Goal: Find contact information: Find contact information

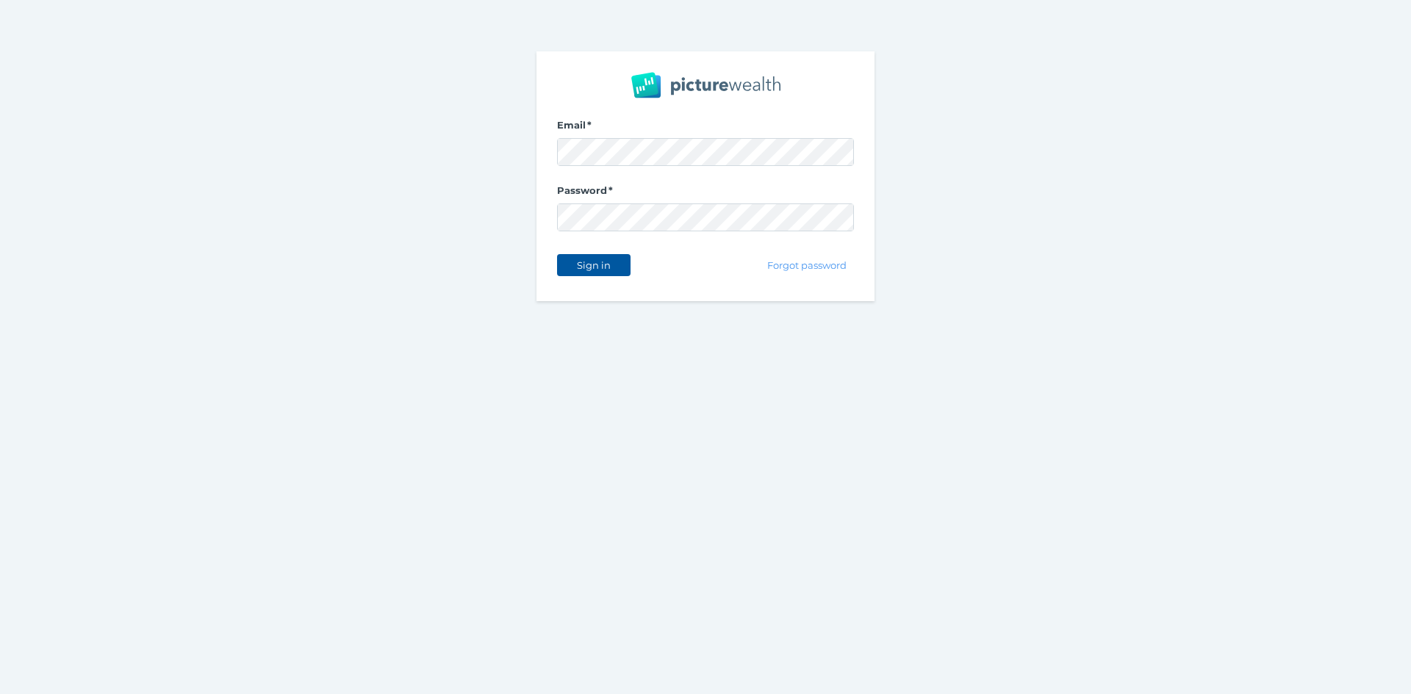
click at [607, 262] on span "Sign in" at bounding box center [593, 265] width 46 height 12
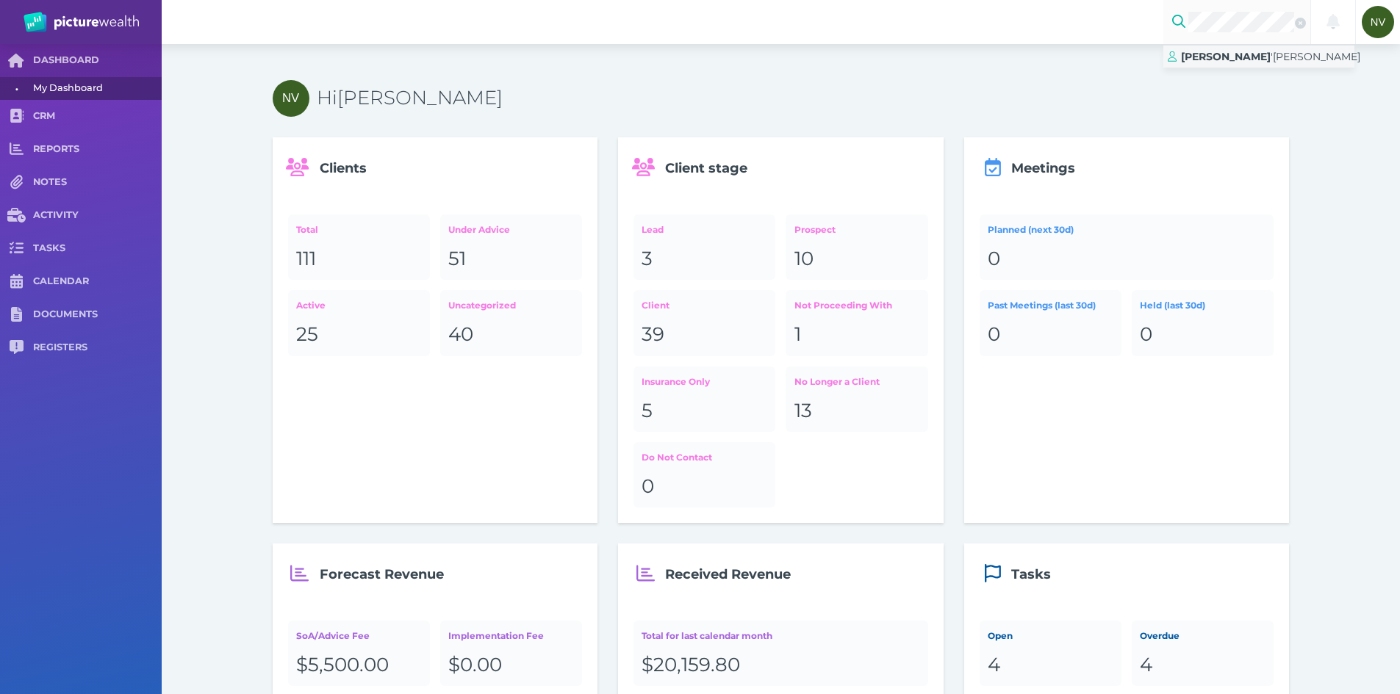
click at [1270, 59] on span "'[PERSON_NAME]" at bounding box center [1315, 56] width 90 height 13
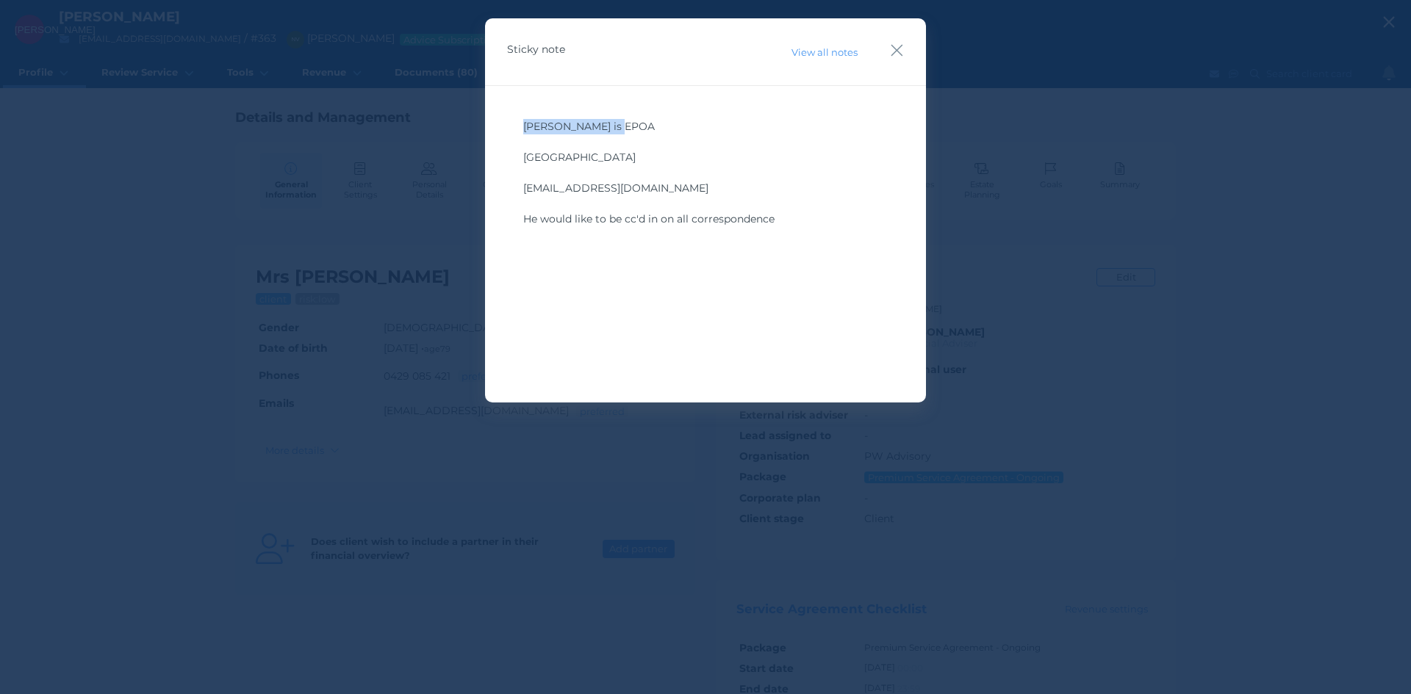
drag, startPoint x: 524, startPoint y: 126, endPoint x: 618, endPoint y: 122, distance: 94.1
click at [618, 122] on span "[PERSON_NAME] is EPOA" at bounding box center [589, 126] width 132 height 13
copy span "[PERSON_NAME]"
click at [733, 223] on span "He would like to be cc'd in on all correspondence" at bounding box center [648, 218] width 251 height 13
drag, startPoint x: 660, startPoint y: 186, endPoint x: 499, endPoint y: 190, distance: 161.7
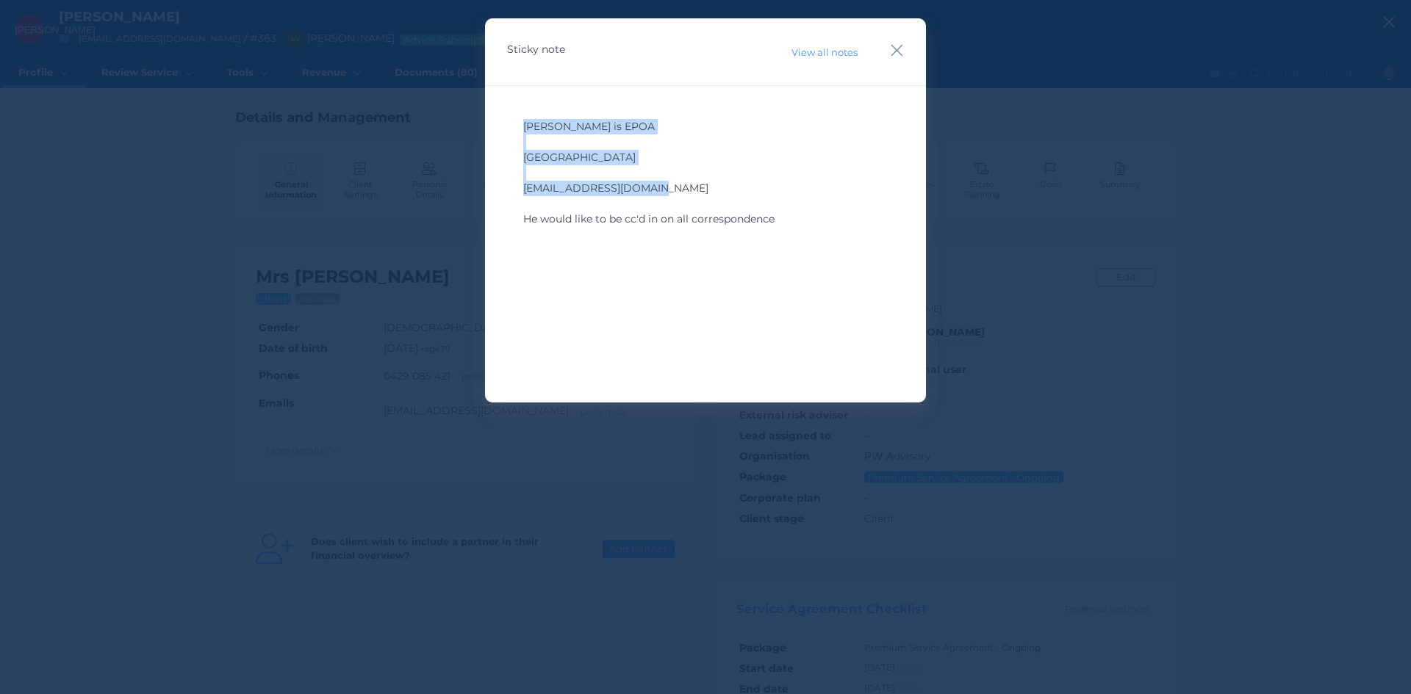
click at [499, 190] on div "[PERSON_NAME] is EPOA ﻿ 623 Qualen West Talbot ﻿ [EMAIL_ADDRESS][DOMAIN_NAME] ﻿…" at bounding box center [705, 221] width 441 height 273
click at [511, 190] on div "[PERSON_NAME] is EPOA ﻿ 623 Qualen West Talbot ﻿ [EMAIL_ADDRESS][DOMAIN_NAME] ﻿…" at bounding box center [705, 222] width 397 height 220
drag, startPoint x: 523, startPoint y: 191, endPoint x: 657, endPoint y: 184, distance: 133.9
click at [657, 184] on div "[EMAIL_ADDRESS][DOMAIN_NAME]" at bounding box center [705, 188] width 364 height 15
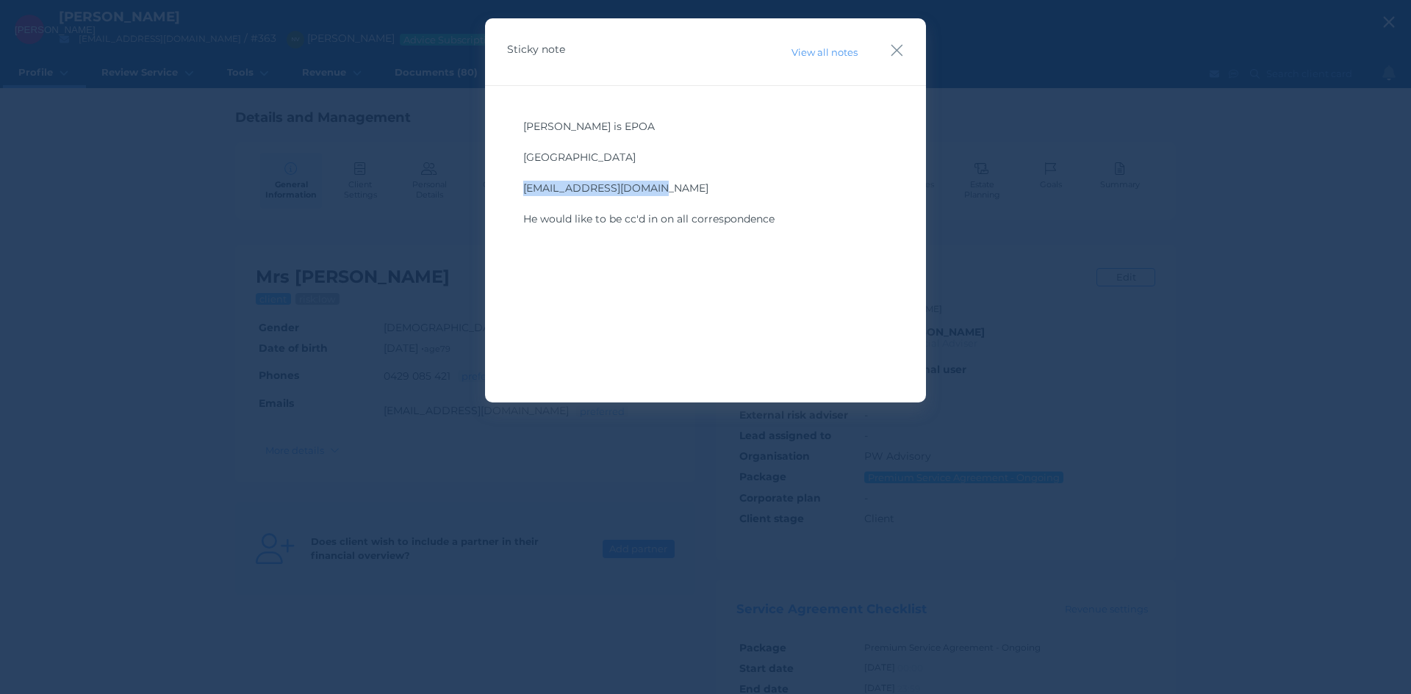
copy span "[EMAIL_ADDRESS][DOMAIN_NAME]"
click at [902, 46] on icon "button" at bounding box center [897, 50] width 14 height 18
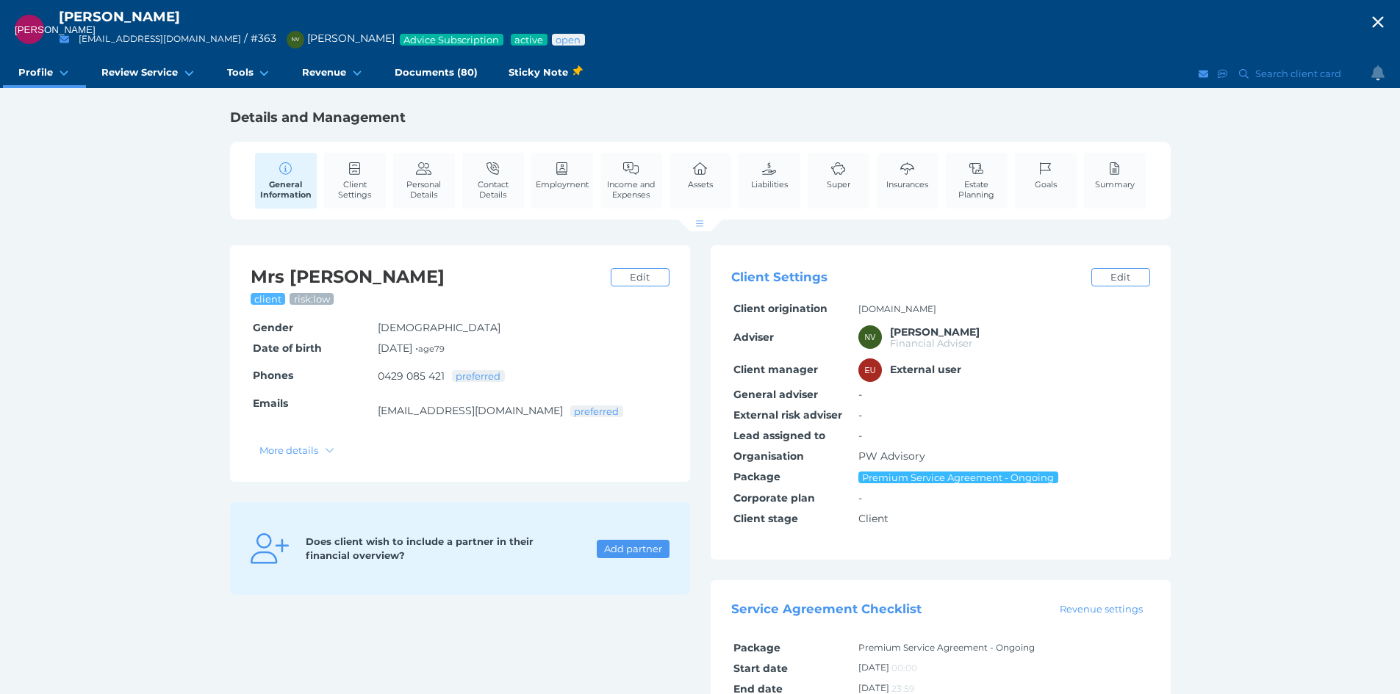
click at [1386, 18] on icon "button" at bounding box center [1378, 22] width 18 height 22
